Goal: Task Accomplishment & Management: Complete application form

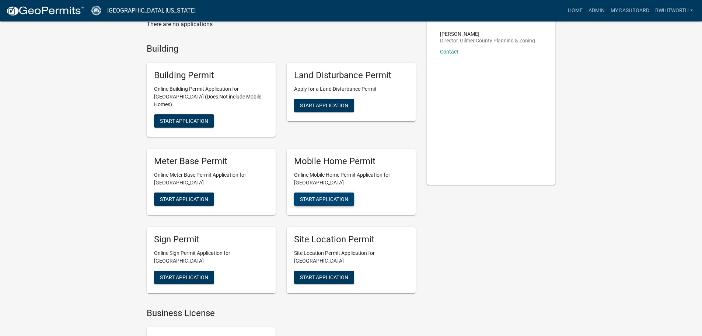
scroll to position [74, 0]
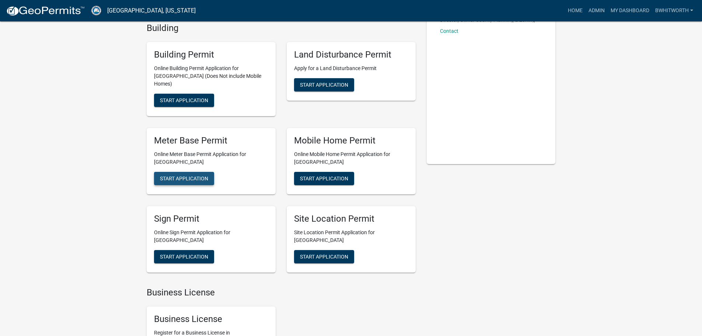
click at [192, 175] on span "Start Application" at bounding box center [184, 178] width 48 height 6
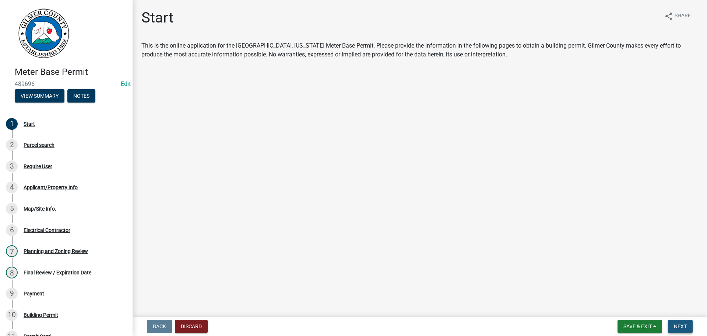
click at [679, 327] on span "Next" at bounding box center [680, 326] width 13 height 6
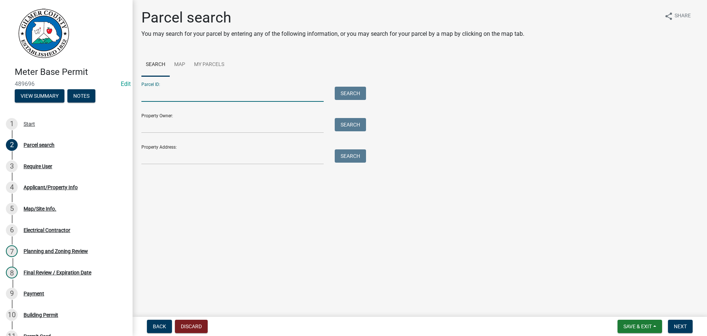
drag, startPoint x: 164, startPoint y: 89, endPoint x: 194, endPoint y: 96, distance: 31.5
click at [164, 89] on input "Parcel ID:" at bounding box center [232, 94] width 182 height 15
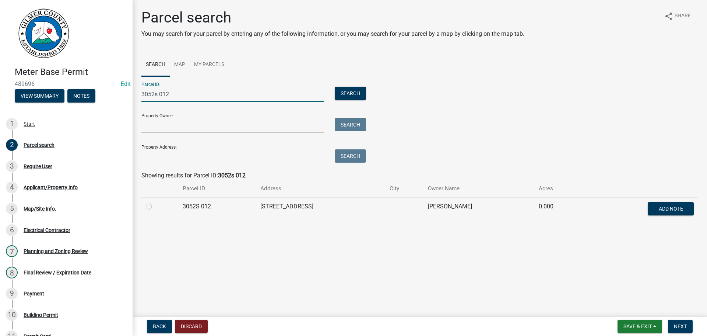
type input "3052s 012"
click at [155, 202] on label at bounding box center [155, 202] width 0 height 0
click at [155, 207] on 012 "radio" at bounding box center [157, 204] width 5 height 5
radio 012 "true"
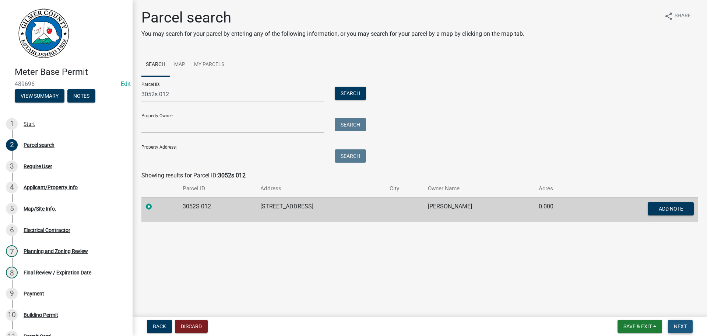
click at [677, 323] on span "Next" at bounding box center [680, 326] width 13 height 6
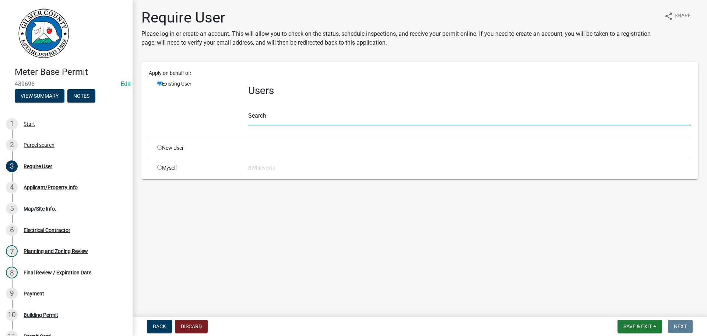
drag, startPoint x: 272, startPoint y: 120, endPoint x: 274, endPoint y: 116, distance: 4.6
click at [273, 120] on input "text" at bounding box center [469, 117] width 443 height 15
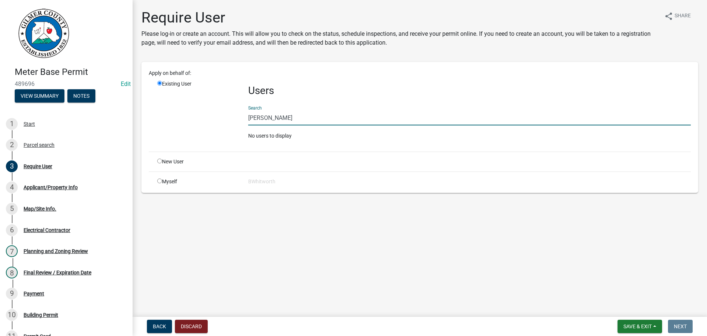
type input "[PERSON_NAME]"
click at [543, 209] on main "Require User Please log-in or create an account. This will allow you to check o…" at bounding box center [420, 157] width 575 height 314
drag, startPoint x: 288, startPoint y: 121, endPoint x: 214, endPoint y: 116, distance: 74.6
click at [214, 116] on div "Existing User Users Search [PERSON_NAME] No users to display" at bounding box center [424, 113] width 545 height 66
click at [157, 160] on input "radio" at bounding box center [159, 160] width 5 height 5
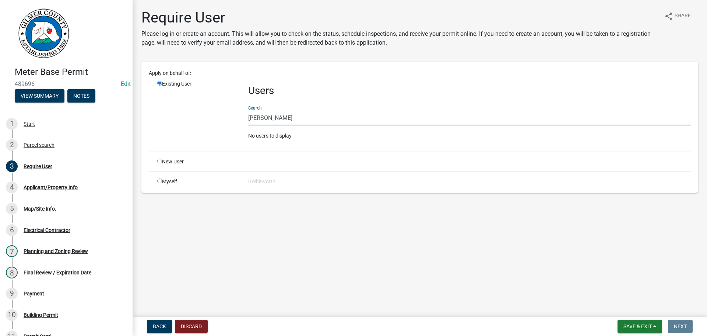
radio input "true"
radio input "false"
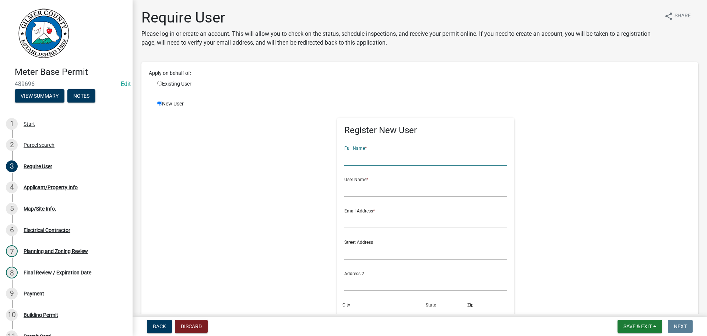
click at [363, 156] on input "text" at bounding box center [425, 157] width 163 height 15
paste input "[PERSON_NAME]"
type input "[PERSON_NAME]"
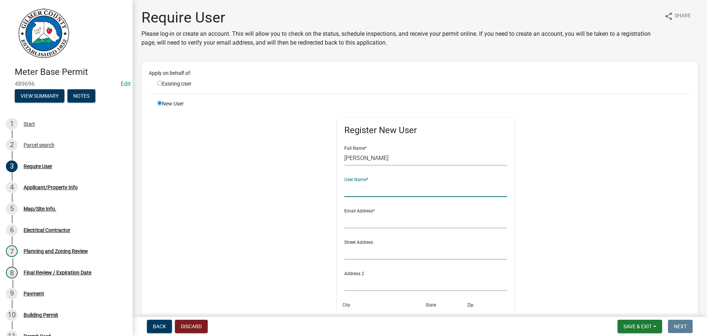
click at [352, 186] on input "text" at bounding box center [425, 189] width 163 height 15
paste input "[PERSON_NAME]"
click at [353, 186] on input "[PERSON_NAME]" at bounding box center [425, 189] width 163 height 15
type input "fredthacker*"
click at [356, 218] on input "text" at bounding box center [425, 220] width 163 height 15
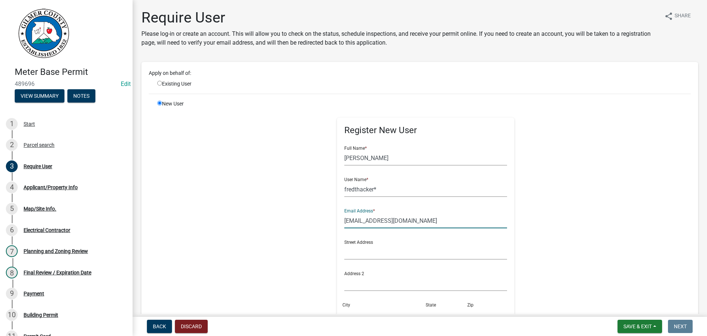
type input "[EMAIL_ADDRESS][DOMAIN_NAME]"
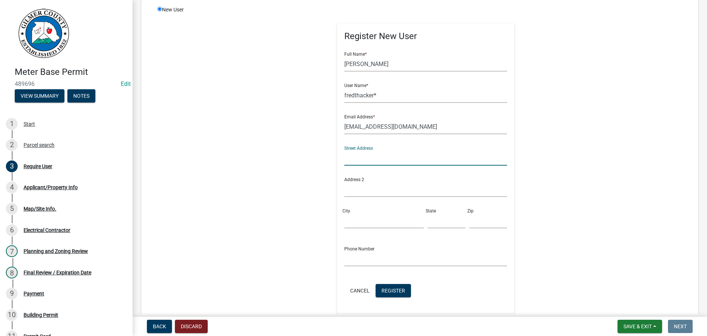
scroll to position [174, 0]
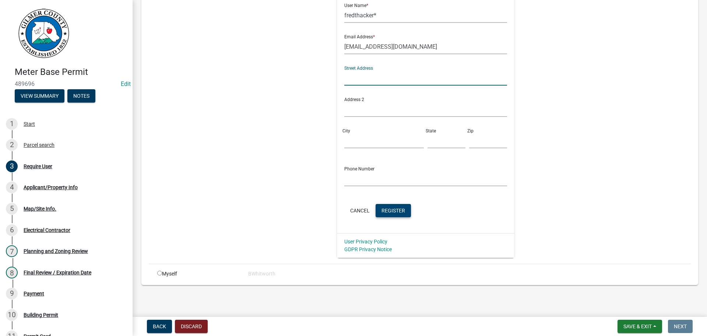
click at [393, 213] on span "Register" at bounding box center [394, 210] width 24 height 6
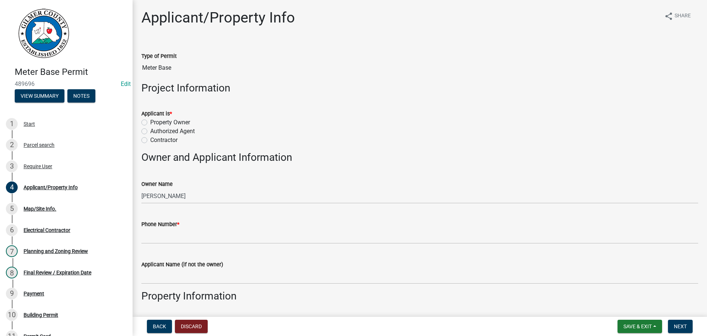
click at [150, 121] on label "Property Owner" at bounding box center [170, 122] width 40 height 9
click at [150, 121] on input "Property Owner" at bounding box center [152, 120] width 5 height 5
radio input "true"
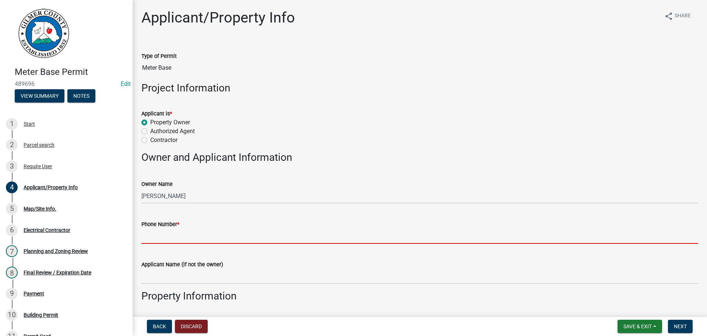
click at [174, 233] on input "Phone Number *" at bounding box center [419, 235] width 557 height 15
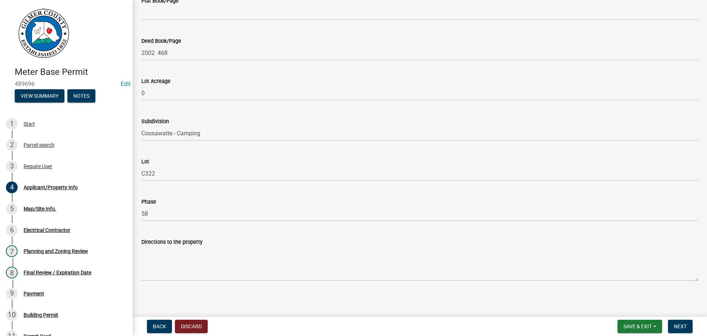
scroll to position [525, 0]
type input "[PHONE_NUMBER]"
click at [674, 323] on button "Next" at bounding box center [680, 325] width 25 height 13
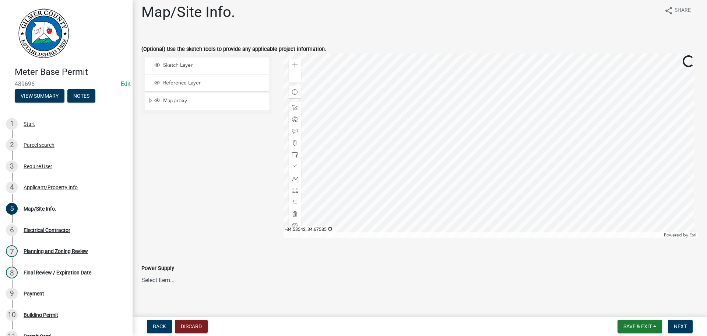
scroll to position [15, 0]
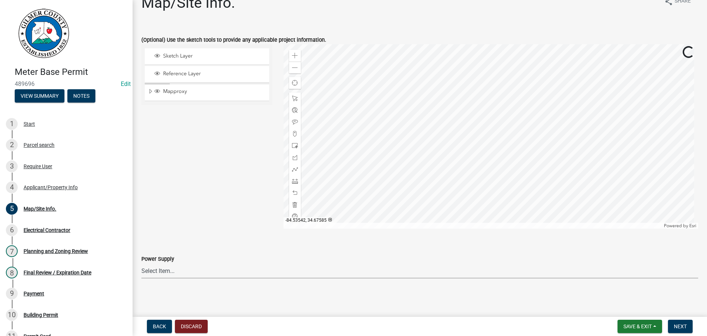
click at [174, 271] on select "Select Item... Amicalola EMC [GEOGRAPHIC_DATA] EMC Tri-State Power [US_STATE] P…" at bounding box center [419, 270] width 557 height 15
click at [141, 263] on select "Select Item... Amicalola EMC [GEOGRAPHIC_DATA] EMC Tri-State Power [US_STATE] P…" at bounding box center [419, 270] width 557 height 15
select select "c53c881c-384b-498d-8db1-c5ad9b2cb057"
click at [678, 327] on span "Next" at bounding box center [680, 326] width 13 height 6
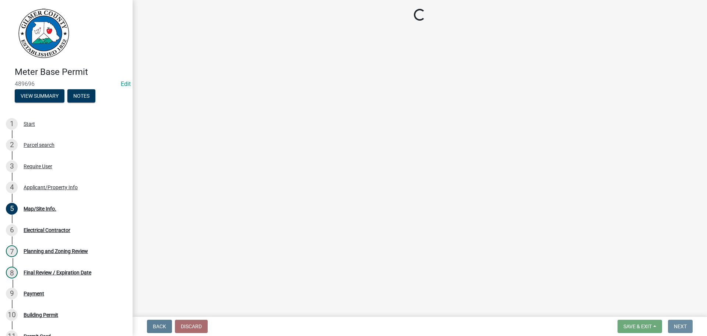
scroll to position [0, 0]
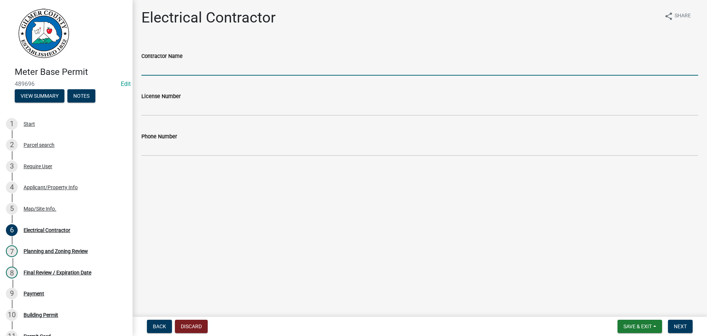
click at [169, 68] on input "Contractor Name" at bounding box center [419, 67] width 557 height 15
type input "[PERSON_NAME] ELECTRIC"
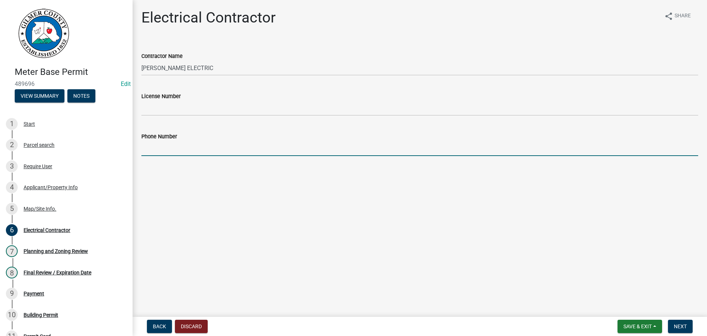
click at [185, 146] on input "Phone Number" at bounding box center [419, 148] width 557 height 15
drag, startPoint x: 686, startPoint y: 327, endPoint x: 677, endPoint y: 316, distance: 14.4
click at [686, 327] on span "Next" at bounding box center [680, 326] width 13 height 6
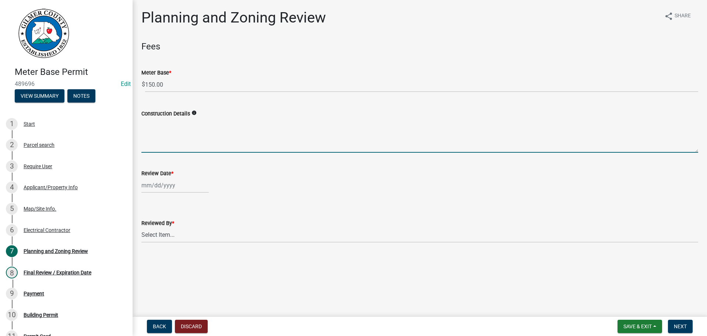
click at [186, 128] on textarea "Construction Details" at bounding box center [419, 135] width 557 height 35
type textarea "m"
type textarea "METER BASE UPGRADE"
select select "10"
select select "2025"
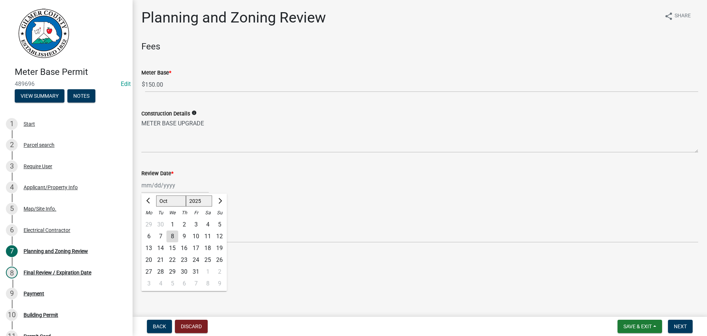
click at [167, 187] on div "[PERSON_NAME] Feb Mar Apr [PERSON_NAME][DATE] Oct Nov [DATE] 1526 1527 1528 152…" at bounding box center [174, 185] width 67 height 15
click at [172, 235] on div "8" at bounding box center [173, 236] width 12 height 12
type input "[DATE]"
click at [170, 234] on select "Select Item... [PERSON_NAME] [PERSON_NAME] [PERSON_NAME] [PERSON_NAME] [PERSON_…" at bounding box center [419, 234] width 557 height 15
click at [141, 227] on select "Select Item... [PERSON_NAME] [PERSON_NAME] [PERSON_NAME] [PERSON_NAME] [PERSON_…" at bounding box center [419, 234] width 557 height 15
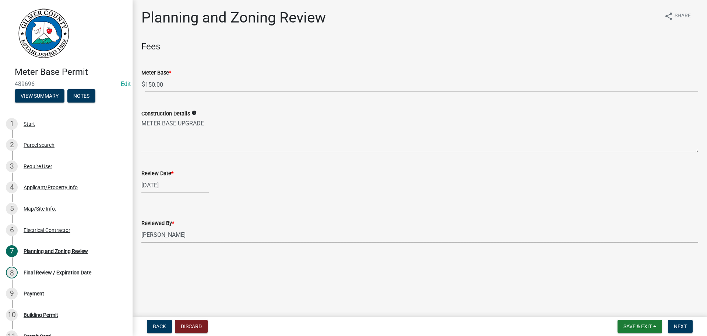
select select "f66b4cef-93c9-440c-84d8-a2c8d35cb7c1"
click at [679, 326] on span "Next" at bounding box center [680, 326] width 13 height 6
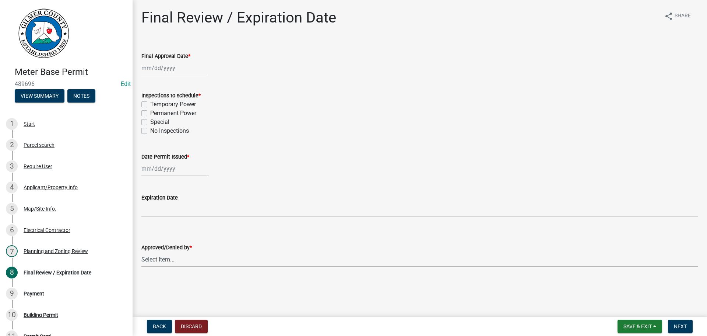
select select "10"
select select "2025"
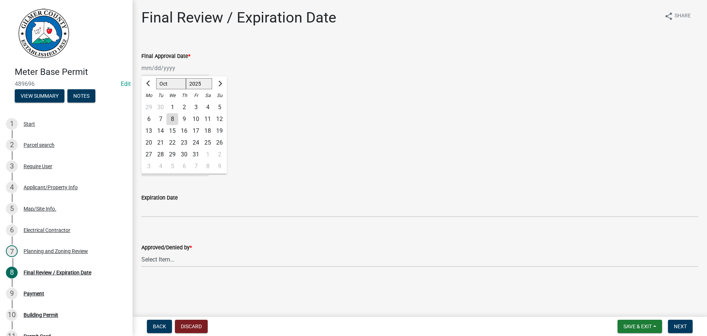
click at [170, 68] on div "[PERSON_NAME] Feb Mar Apr [PERSON_NAME][DATE] Oct Nov [DATE] 1526 1527 1528 152…" at bounding box center [174, 67] width 67 height 15
click at [170, 117] on div "8" at bounding box center [173, 119] width 12 height 12
type input "[DATE]"
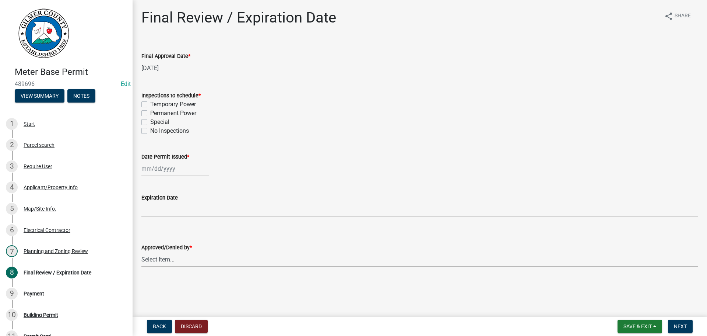
click at [150, 113] on label "Permanent Power" at bounding box center [173, 113] width 46 height 9
click at [150, 113] on input "Permanent Power" at bounding box center [152, 111] width 5 height 5
checkbox input "true"
checkbox input "false"
checkbox input "true"
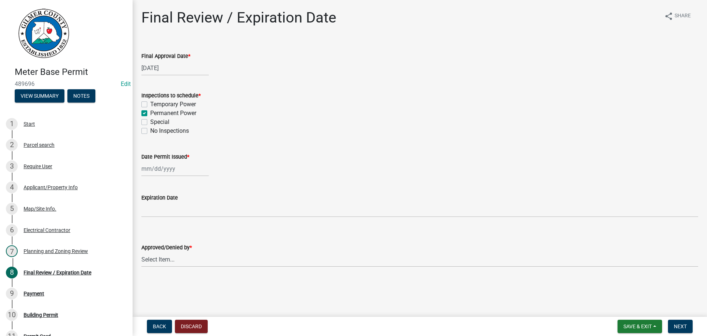
checkbox input "false"
click at [157, 171] on div at bounding box center [174, 168] width 67 height 15
select select "10"
select select "2025"
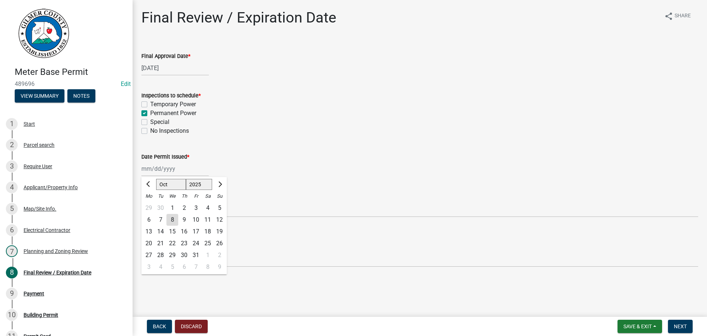
click at [174, 218] on div "8" at bounding box center [173, 220] width 12 height 12
type input "[DATE]"
click at [167, 235] on select "Select Item... [PERSON_NAME] [PERSON_NAME] [PERSON_NAME] [PERSON_NAME] [PERSON_…" at bounding box center [419, 231] width 557 height 15
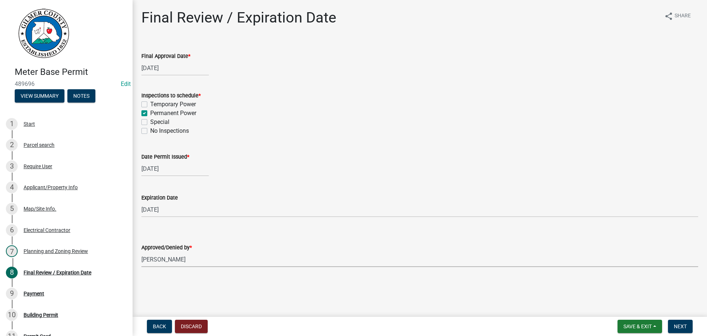
click at [141, 252] on select "Select Item... [PERSON_NAME] [PERSON_NAME] [PERSON_NAME] [PERSON_NAME] [PERSON_…" at bounding box center [419, 259] width 557 height 15
select select "f66b4cef-93c9-440c-84d8-a2c8d35cb7c1"
click at [682, 325] on span "Next" at bounding box center [680, 326] width 13 height 6
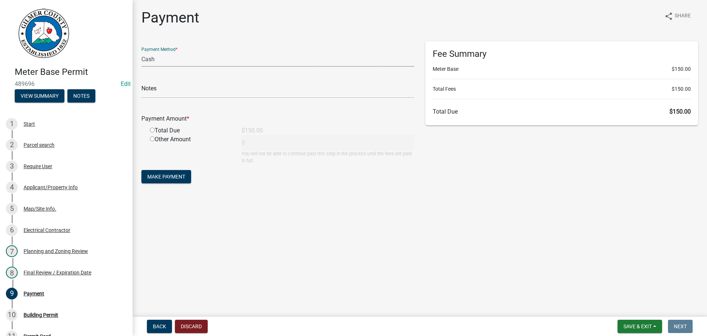
click at [179, 56] on select "Credit Card POS Check Cash" at bounding box center [277, 59] width 273 height 15
select select "1: 0"
click at [141, 52] on select "Credit Card POS Check Cash" at bounding box center [277, 59] width 273 height 15
click at [176, 90] on input "text" at bounding box center [277, 90] width 273 height 15
type input "1335"
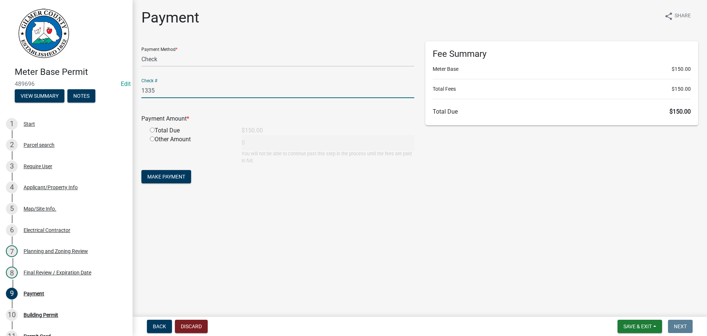
click at [152, 129] on input "radio" at bounding box center [152, 129] width 5 height 5
radio input "true"
type input "150"
click at [169, 175] on span "Make Payment" at bounding box center [166, 177] width 38 height 6
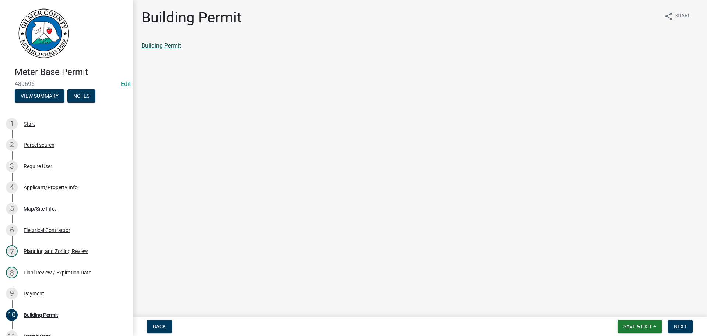
click at [174, 48] on link "Building Permit" at bounding box center [161, 45] width 40 height 7
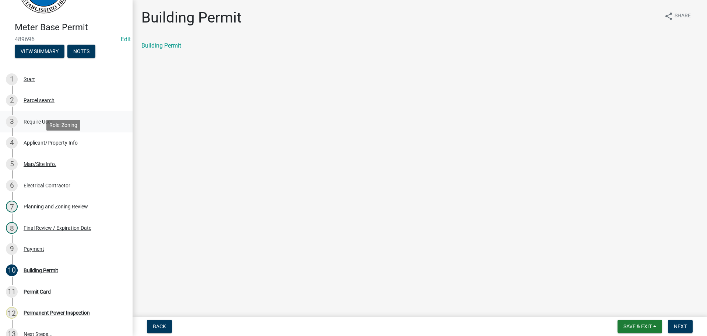
scroll to position [122, 0]
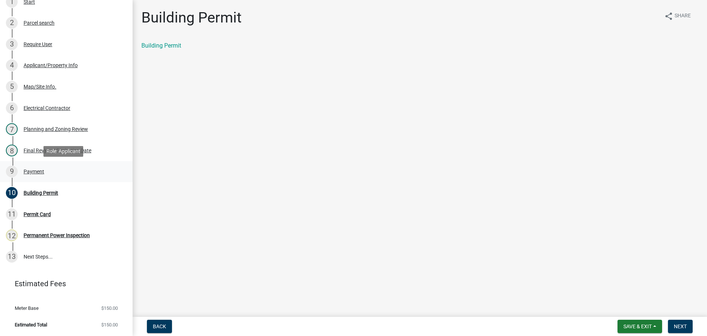
click at [34, 167] on div "9 Payment" at bounding box center [63, 171] width 115 height 12
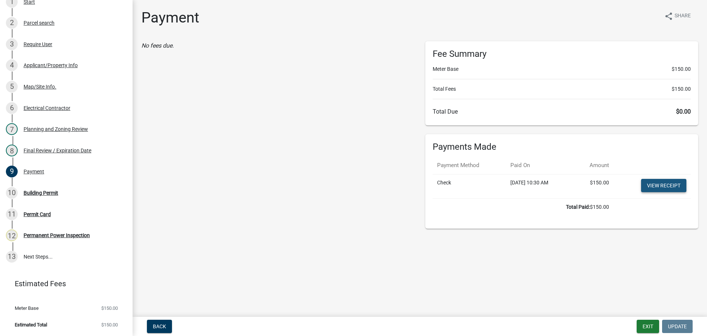
click at [665, 185] on link "View receipt" at bounding box center [663, 185] width 45 height 13
click at [39, 192] on div "Building Permit" at bounding box center [41, 192] width 35 height 5
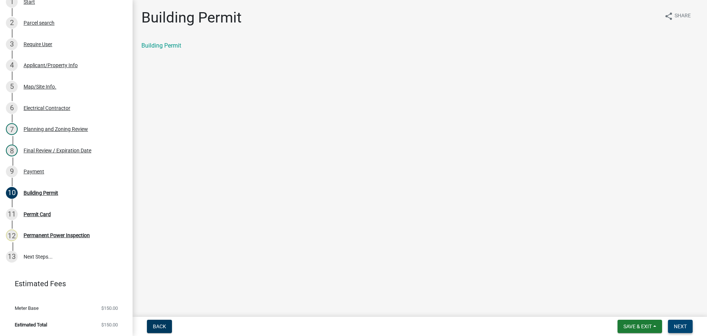
click at [682, 327] on span "Next" at bounding box center [680, 326] width 13 height 6
click at [155, 46] on link "Permit Card" at bounding box center [156, 45] width 31 height 7
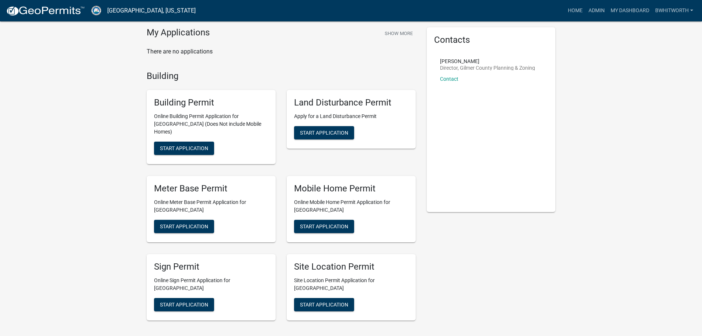
scroll to position [37, 0]
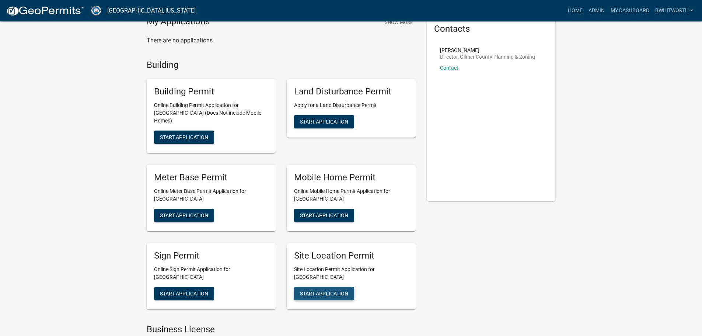
click at [325, 290] on span "Start Application" at bounding box center [324, 293] width 48 height 6
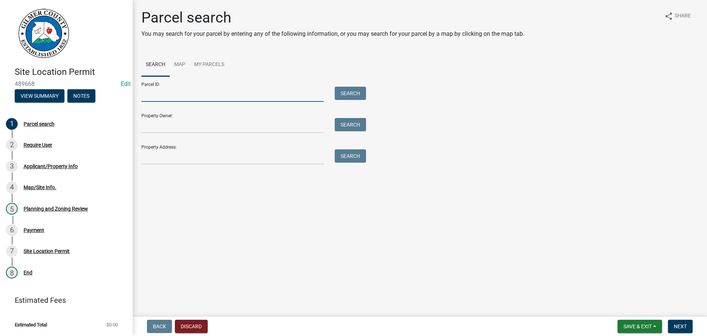
click at [156, 96] on input "Parcel ID:" at bounding box center [232, 94] width 182 height 15
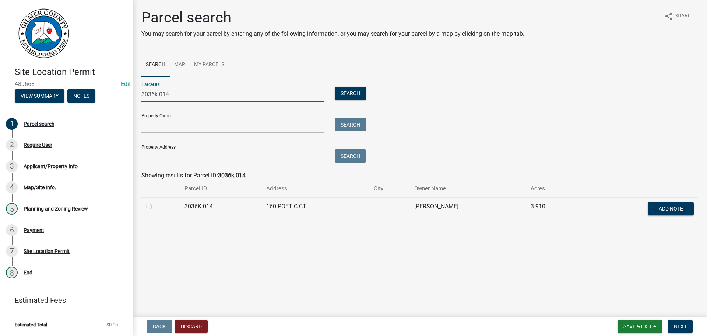
type input "3036k 014"
click at [155, 202] on label at bounding box center [155, 202] width 0 height 0
click at [155, 207] on 014 "radio" at bounding box center [157, 204] width 5 height 5
radio 014 "true"
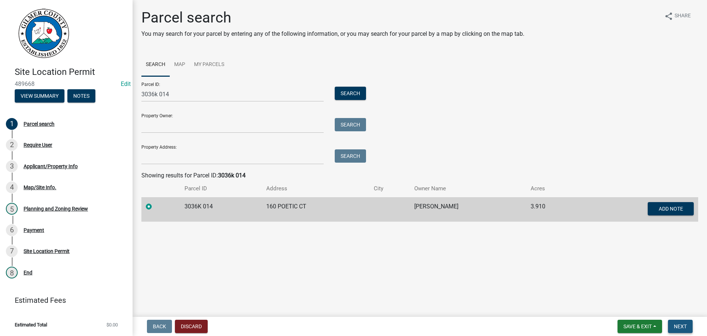
click at [680, 325] on span "Next" at bounding box center [680, 326] width 13 height 6
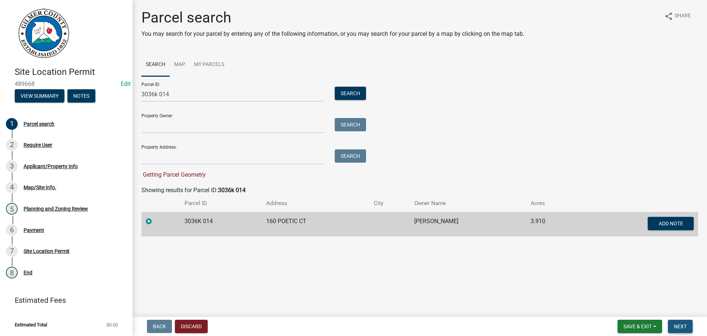
click at [681, 325] on span "Next" at bounding box center [680, 326] width 13 height 6
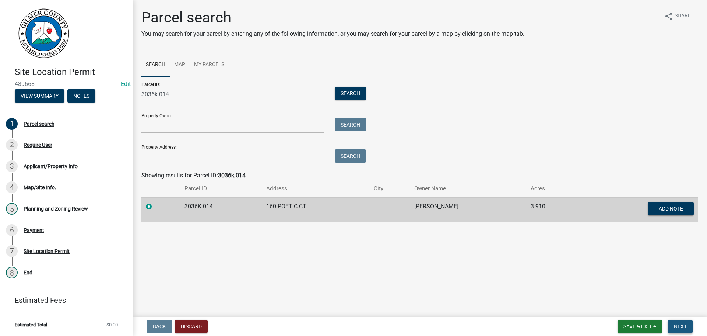
click at [681, 324] on span "Next" at bounding box center [680, 326] width 13 height 6
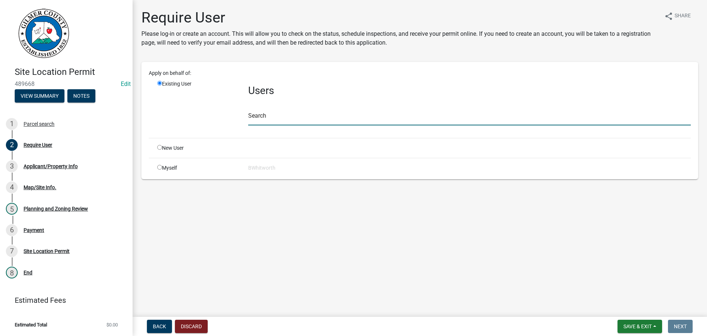
click at [277, 118] on input "text" at bounding box center [469, 117] width 443 height 15
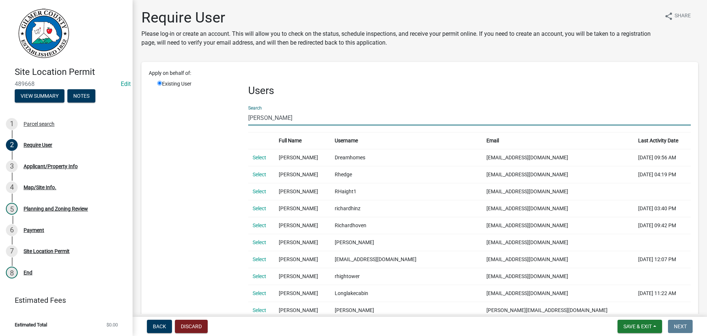
type input "richard haight"
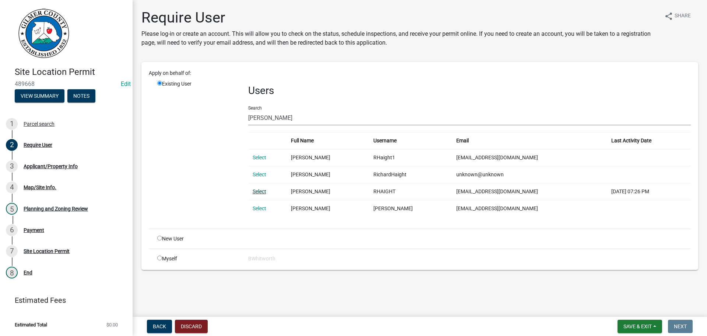
click at [262, 191] on link "Select" at bounding box center [260, 191] width 14 height 6
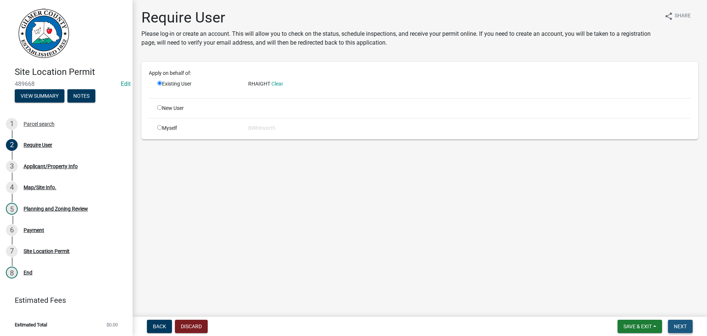
click at [678, 323] on span "Next" at bounding box center [680, 326] width 13 height 6
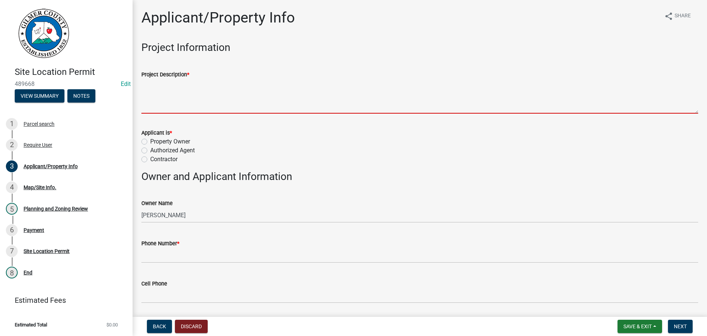
click at [165, 92] on textarea "Project Description *" at bounding box center [419, 96] width 557 height 35
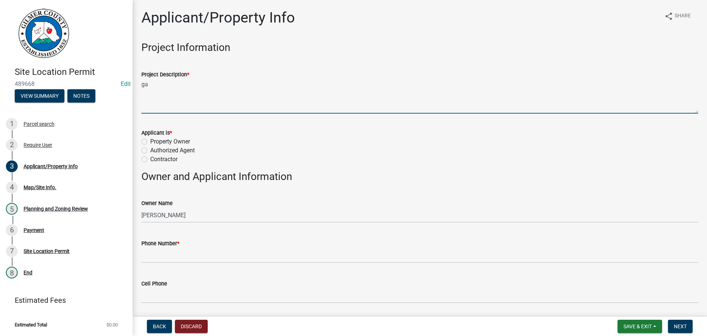
type textarea "g"
type textarea "GARAGE"
click at [147, 157] on div "Contractor" at bounding box center [419, 159] width 557 height 9
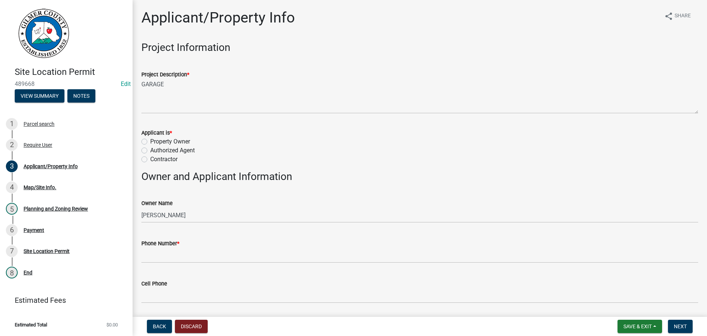
click at [150, 159] on label "Contractor" at bounding box center [163, 159] width 27 height 9
click at [150, 159] on input "Contractor" at bounding box center [152, 157] width 5 height 5
radio input "true"
click at [150, 149] on label "Authorized Agent" at bounding box center [172, 150] width 45 height 9
click at [150, 149] on input "Authorized Agent" at bounding box center [152, 148] width 5 height 5
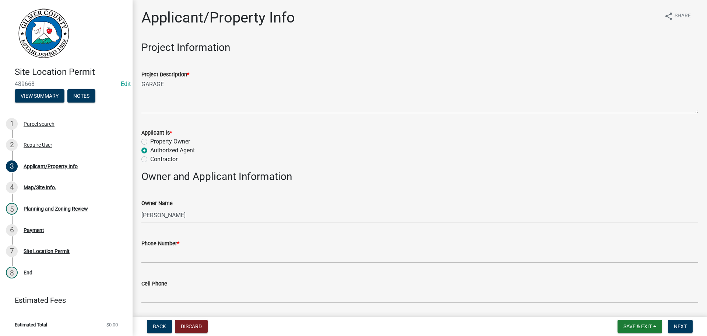
radio input "true"
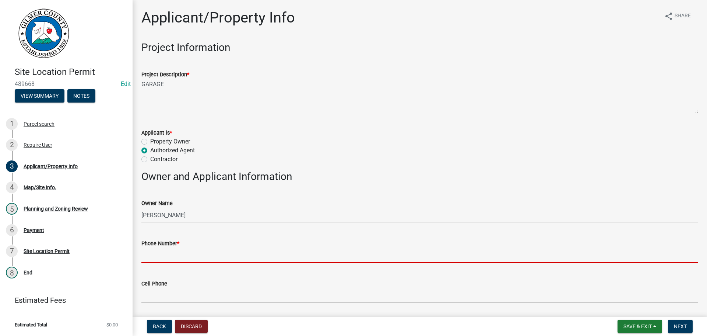
click at [159, 251] on input "Phone Number *" at bounding box center [419, 255] width 557 height 15
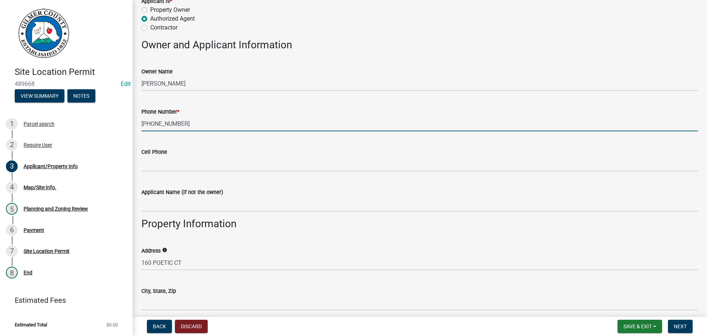
scroll to position [147, 0]
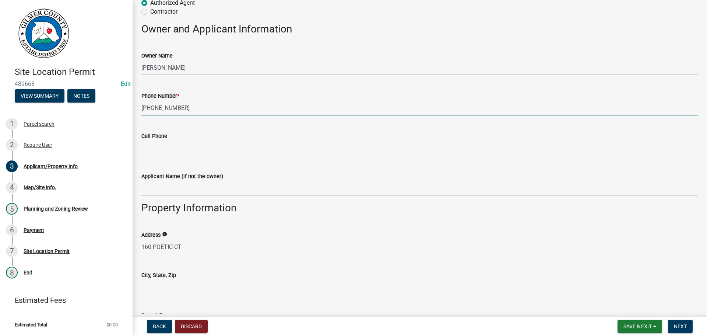
type input "470-599-9143"
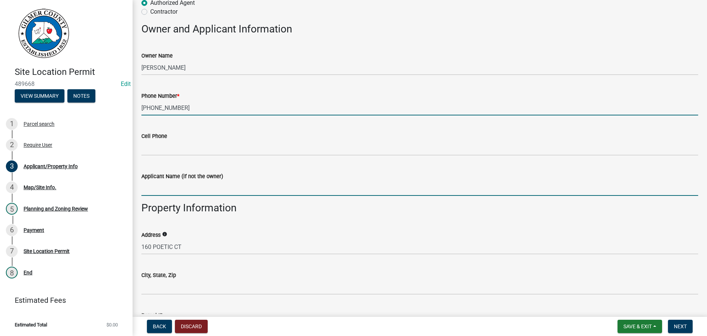
click at [159, 190] on input "Applicant Name (if not the owner)" at bounding box center [419, 188] width 557 height 15
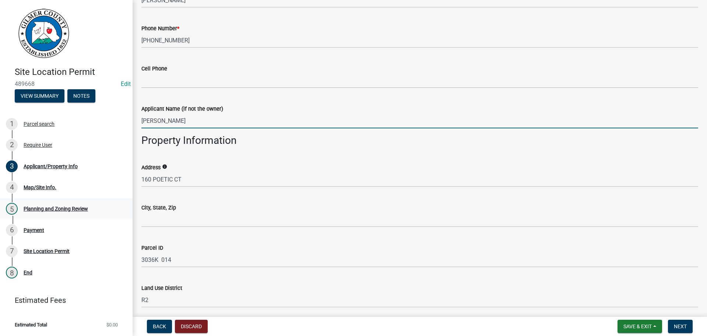
scroll to position [221, 0]
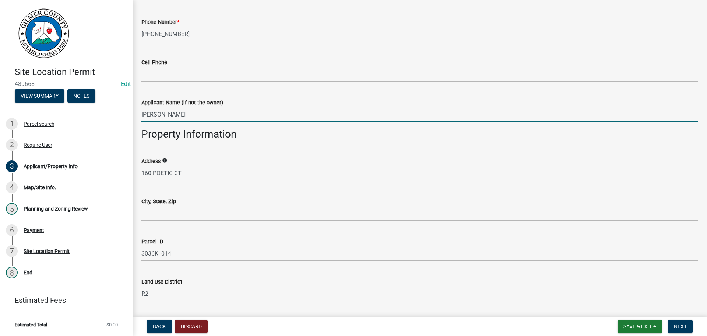
type input "RICHARD HAIGHT"
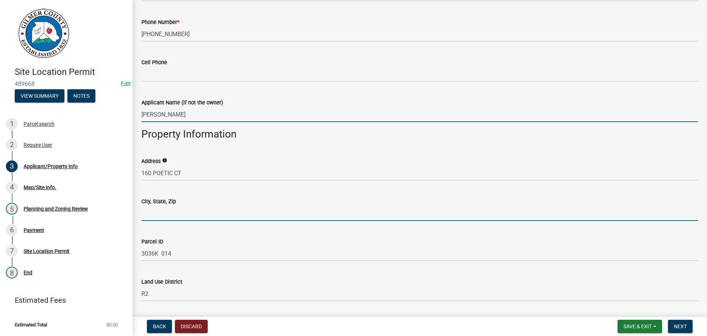
click at [145, 213] on input "City, State, Zip" at bounding box center [419, 213] width 557 height 15
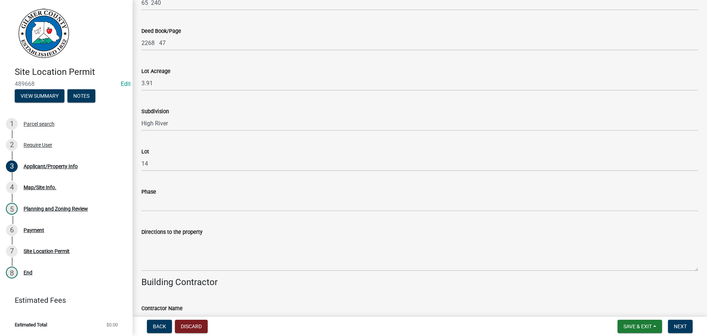
scroll to position [553, 0]
type input "ELLIJAY GA 30540"
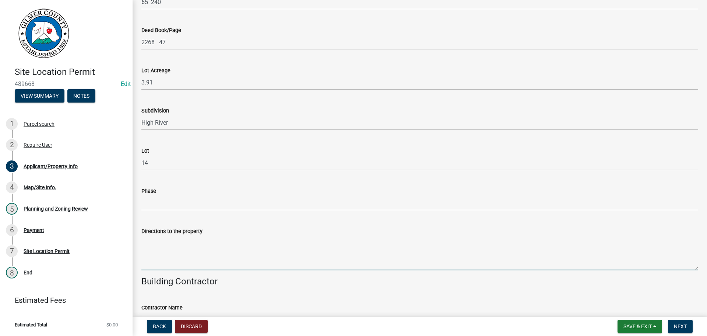
click at [146, 243] on textarea "Directions to the property" at bounding box center [419, 252] width 557 height 35
click at [192, 240] on textarea "282, LT ON CROSS RDS CH RD," at bounding box center [419, 252] width 557 height 35
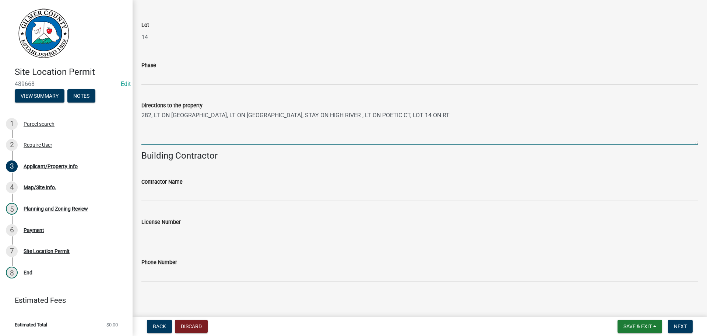
scroll to position [681, 0]
type textarea "282, LT ON CROSSRDS CH RD, LT ON HIGH RIVER RD, STAY ON HIGH RIVER , LT ON POET…"
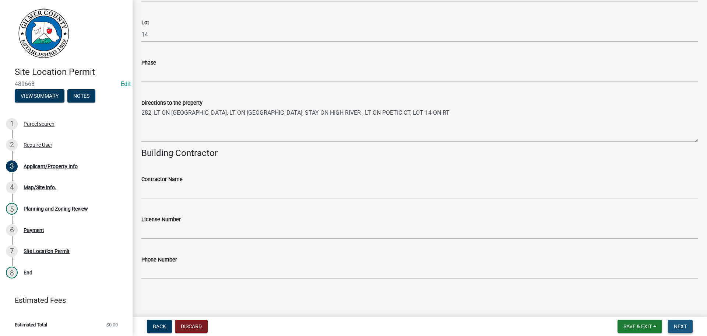
click at [677, 324] on span "Next" at bounding box center [680, 326] width 13 height 6
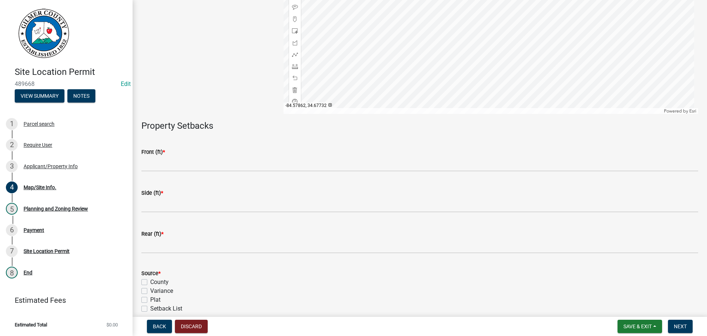
scroll to position [147, 0]
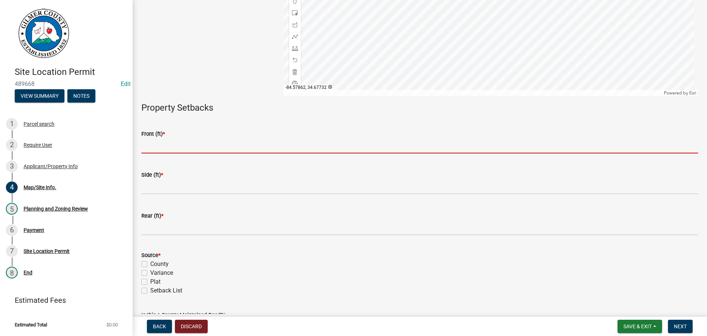
click at [191, 144] on input "text" at bounding box center [419, 145] width 557 height 15
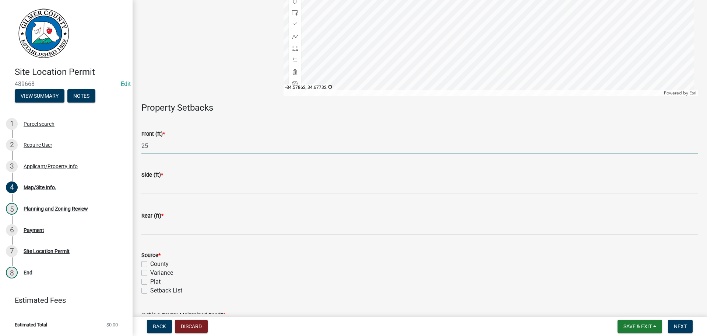
type input "25"
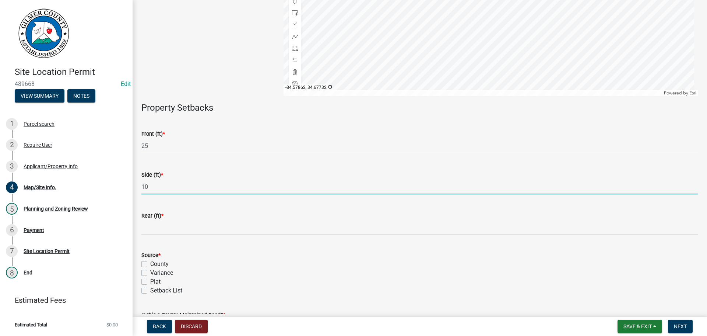
type input "10"
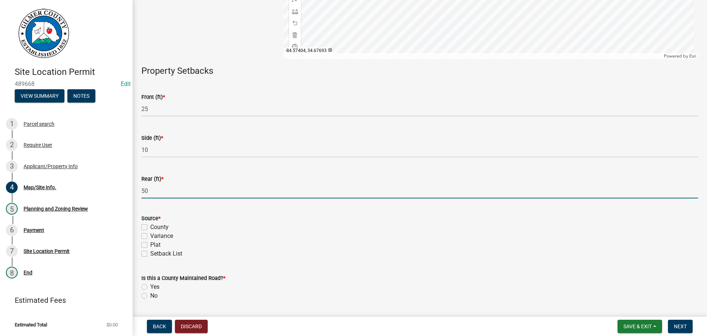
scroll to position [206, 0]
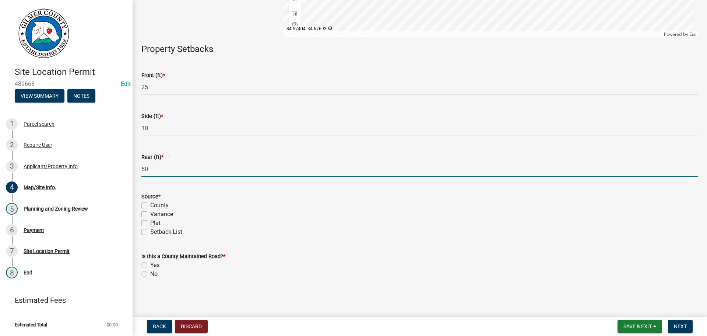
type input "50"
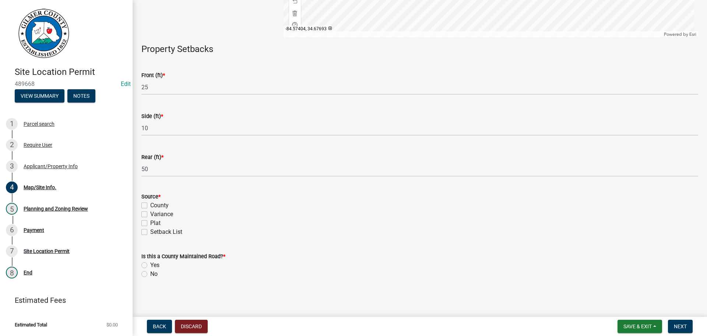
click at [150, 230] on label "Setback List" at bounding box center [166, 231] width 32 height 9
click at [150, 230] on input "Setback List" at bounding box center [152, 229] width 5 height 5
checkbox input "true"
checkbox input "false"
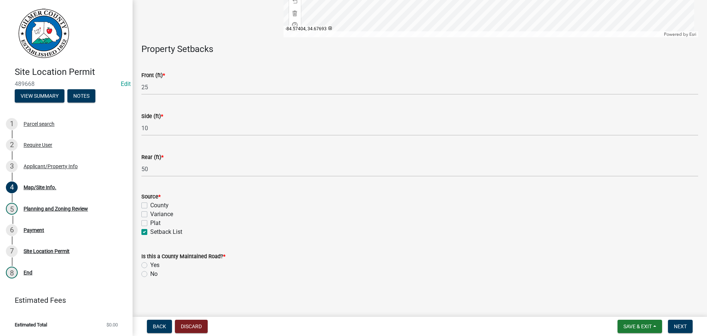
checkbox input "false"
checkbox input "true"
click at [150, 273] on label "No" at bounding box center [153, 273] width 7 height 9
click at [150, 273] on input "No" at bounding box center [152, 271] width 5 height 5
radio input "true"
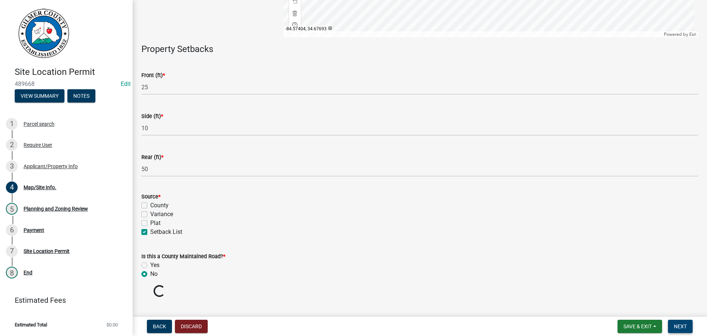
click at [687, 325] on span "Next" at bounding box center [680, 326] width 13 height 6
click at [686, 325] on span "Next" at bounding box center [680, 326] width 13 height 6
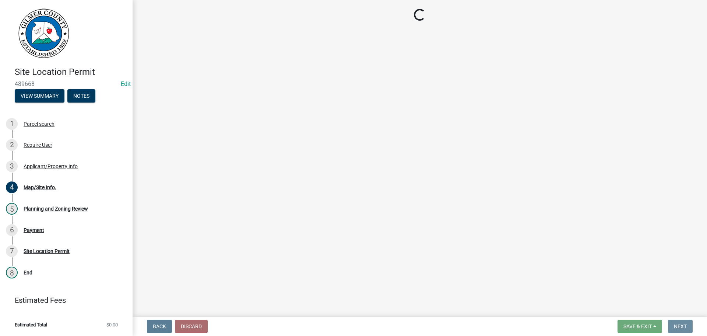
scroll to position [0, 0]
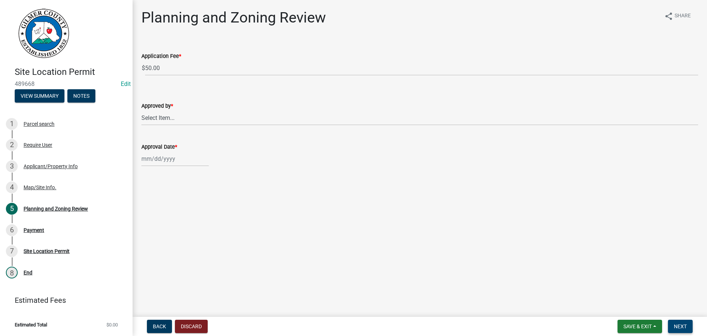
click at [679, 323] on span "Next" at bounding box center [680, 326] width 13 height 6
click at [182, 116] on select "Select Item... [PERSON_NAME] [PERSON_NAME] [PERSON_NAME] [PERSON_NAME] [PERSON_…" at bounding box center [419, 117] width 557 height 15
click at [141, 110] on select "Select Item... [PERSON_NAME] [PERSON_NAME] [PERSON_NAME] [PERSON_NAME] [PERSON_…" at bounding box center [419, 117] width 557 height 15
select select "f66b4cef-93c9-440c-84d8-a2c8d35cb7c1"
click at [175, 153] on div at bounding box center [174, 158] width 67 height 15
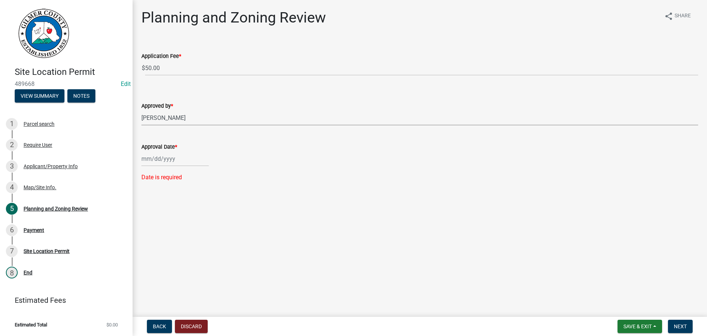
select select "10"
select select "2025"
click at [173, 208] on div "8" at bounding box center [173, 210] width 12 height 12
type input "[DATE]"
click at [688, 327] on button "Next" at bounding box center [680, 325] width 25 height 13
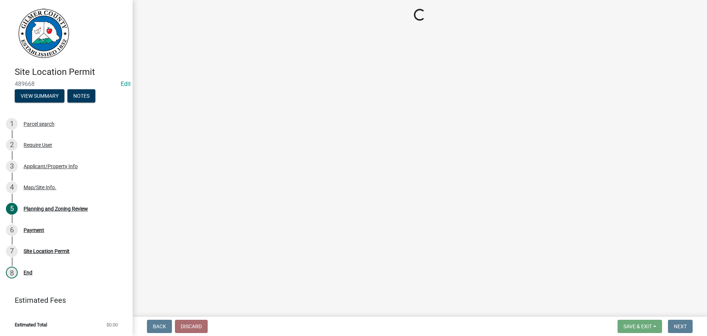
select select "2: 1"
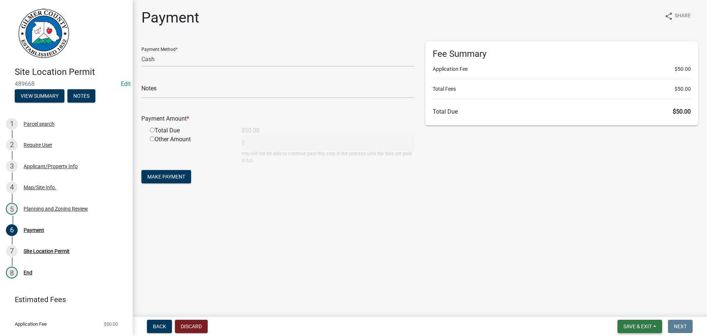
click at [641, 328] on span "Save & Exit" at bounding box center [638, 326] width 28 height 6
click at [625, 307] on button "Save & Exit" at bounding box center [633, 307] width 59 height 18
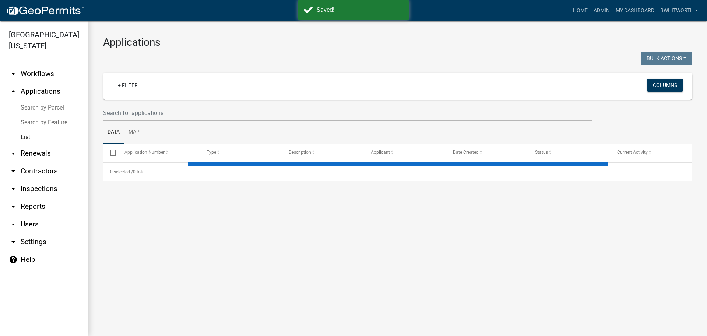
select select "3: 100"
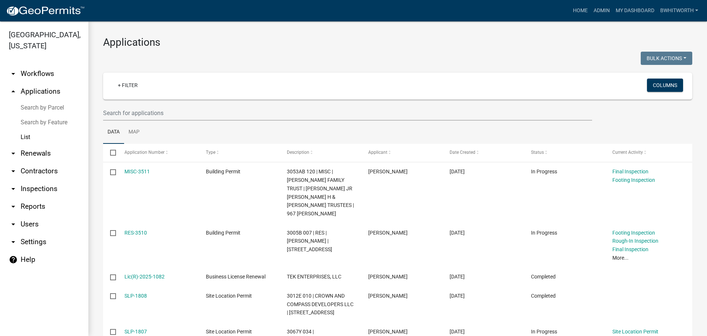
select select "3: 100"
